Goal: Submit feedback/report problem

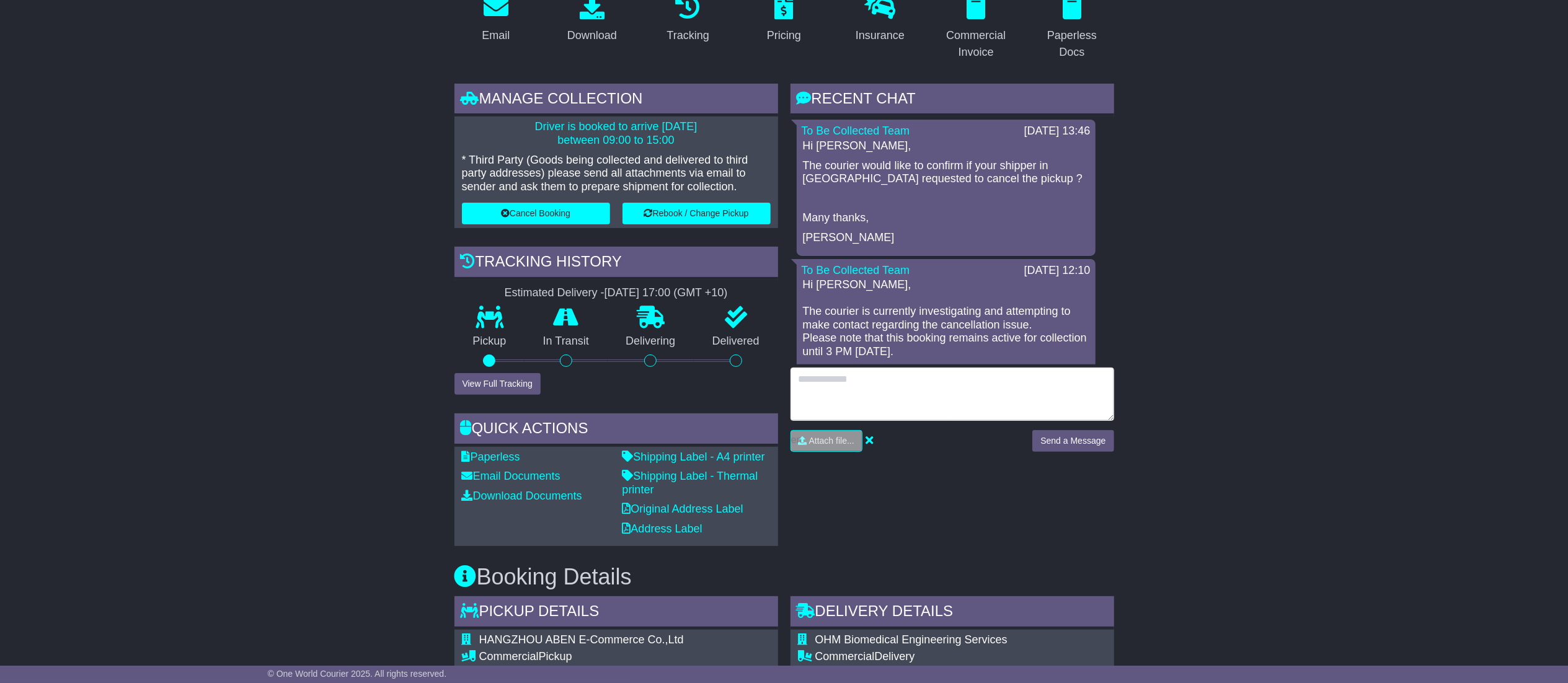
drag, startPoint x: 0, startPoint y: 0, endPoint x: 881, endPoint y: 406, distance: 970.0
click at [881, 406] on textarea at bounding box center [952, 394] width 324 height 53
type textarea "**********"
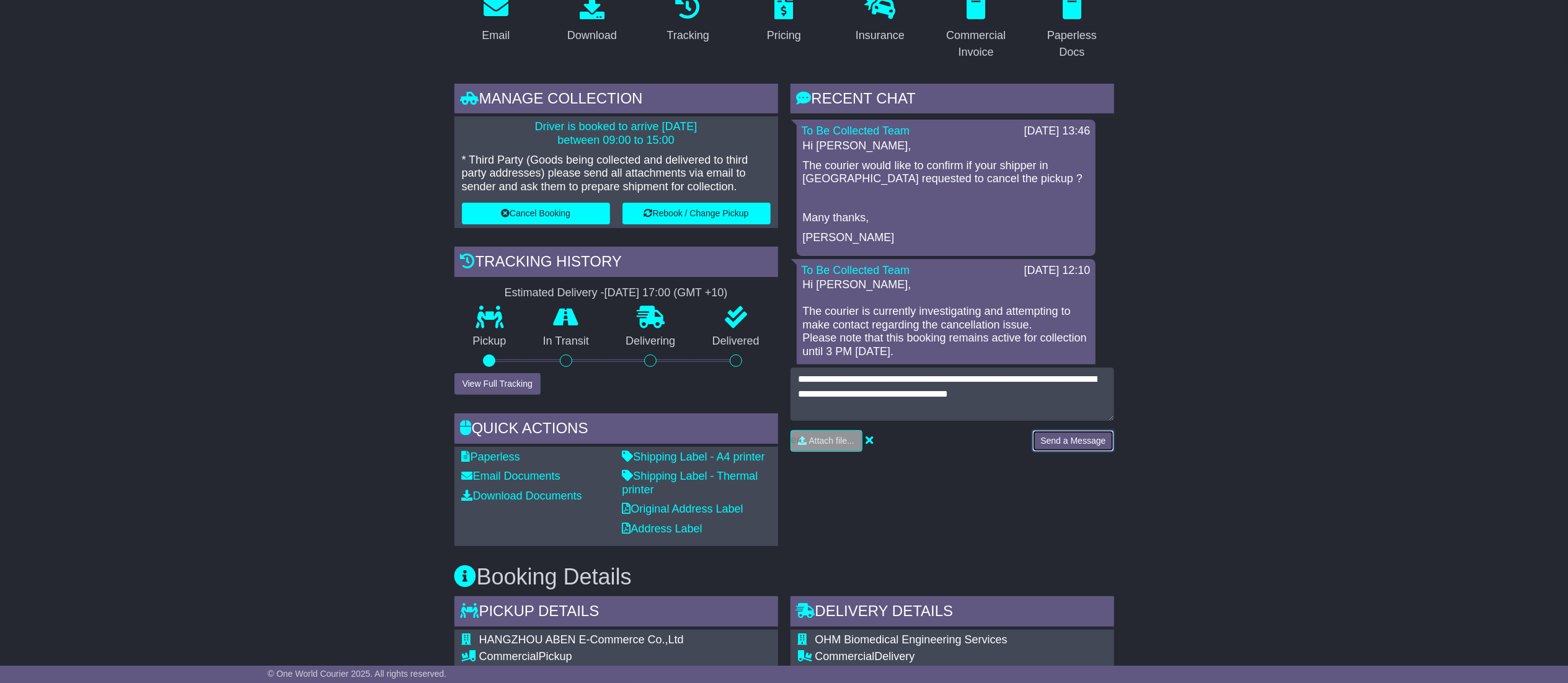
click at [1109, 433] on button "Send a Message" at bounding box center [1073, 441] width 81 height 22
